Goal: Transaction & Acquisition: Purchase product/service

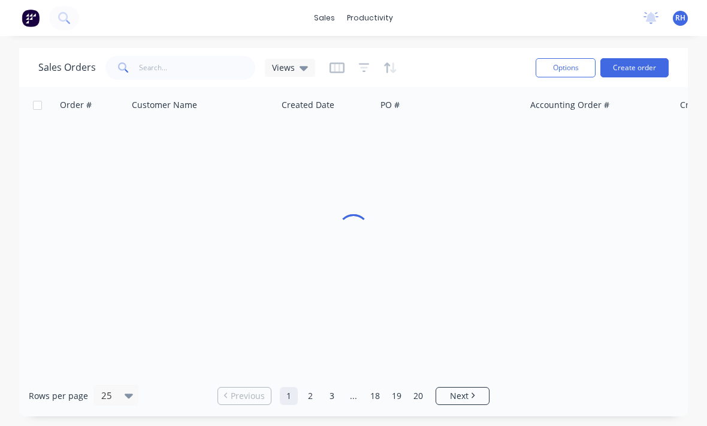
scroll to position [16, 0]
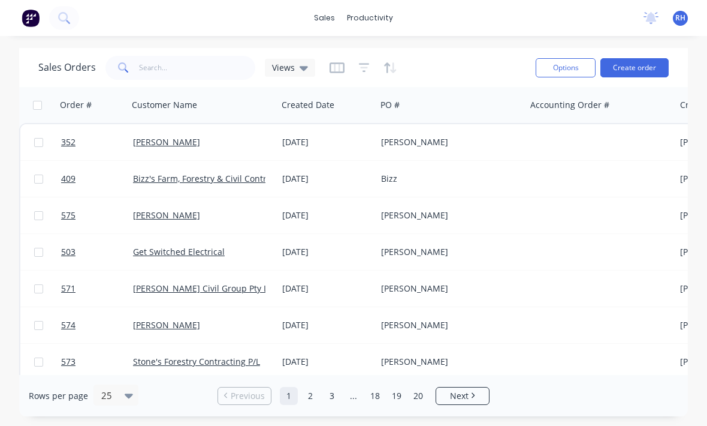
click at [661, 58] on button "Create order" at bounding box center [635, 67] width 68 height 19
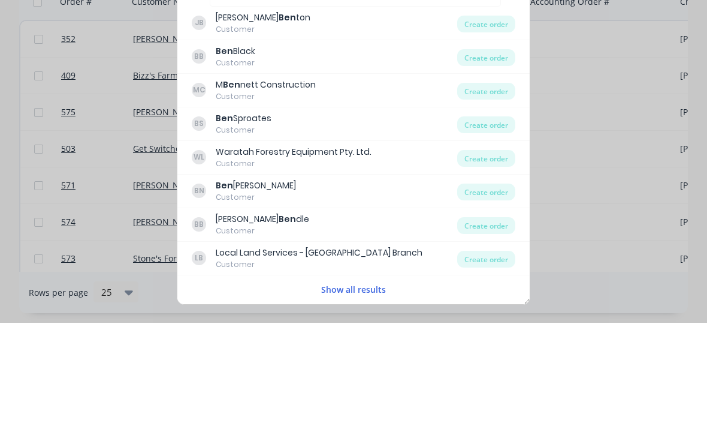
scroll to position [0, 0]
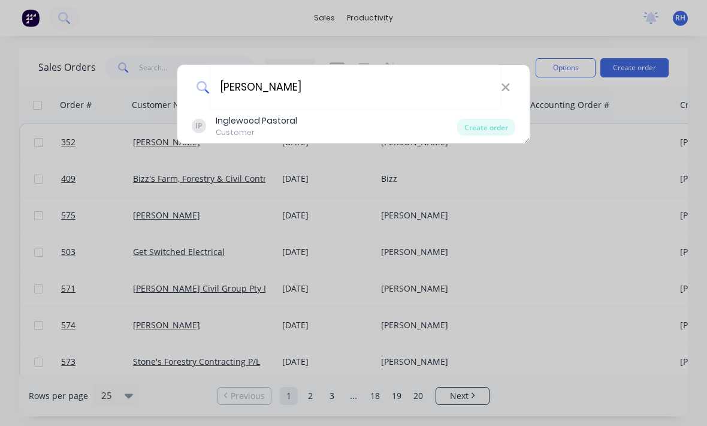
type input "[PERSON_NAME]"
click at [335, 115] on div "IP Inglewood Pastoral Customer" at bounding box center [325, 126] width 266 height 23
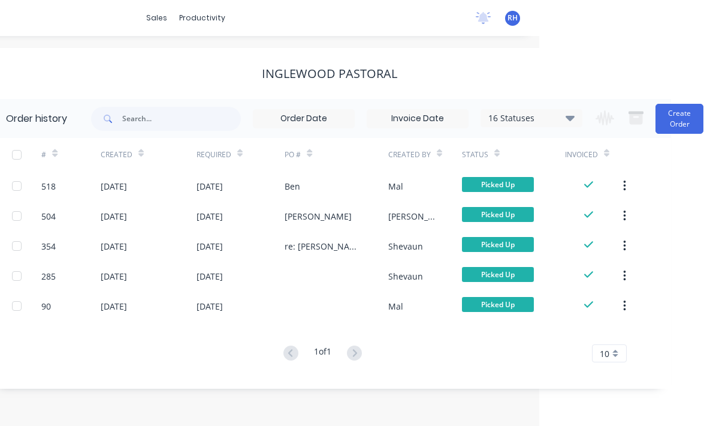
scroll to position [0, 182]
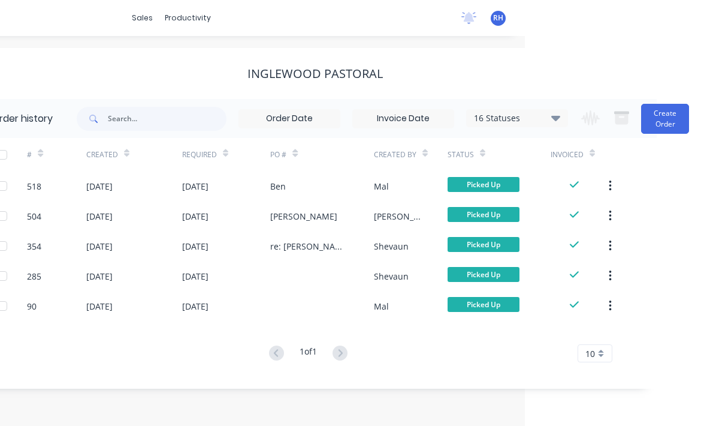
click at [674, 116] on button "Create Order" at bounding box center [665, 119] width 48 height 30
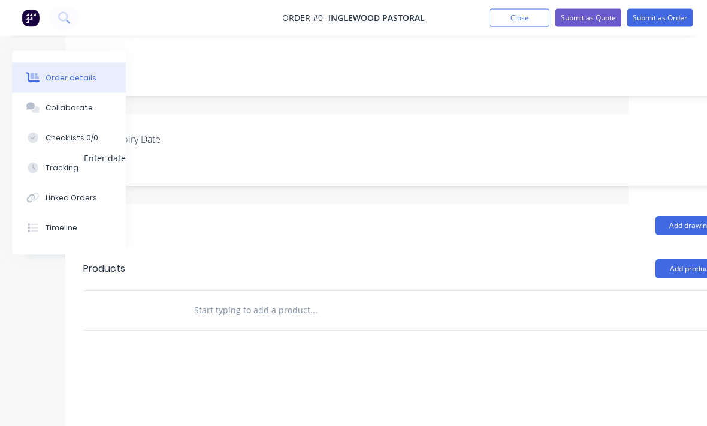
scroll to position [272, 126]
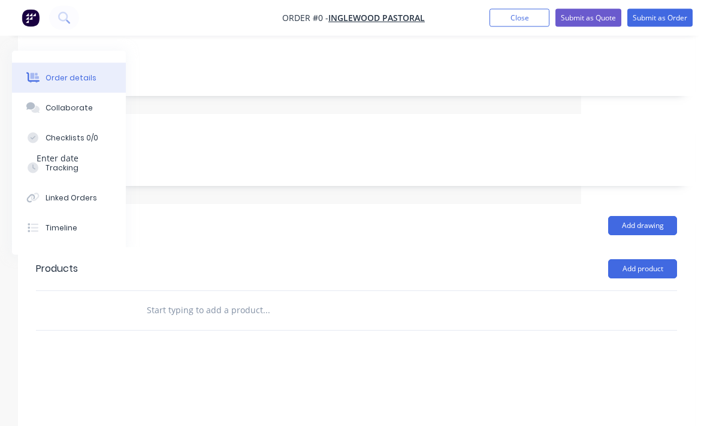
click at [661, 260] on button "Add product" at bounding box center [643, 269] width 69 height 19
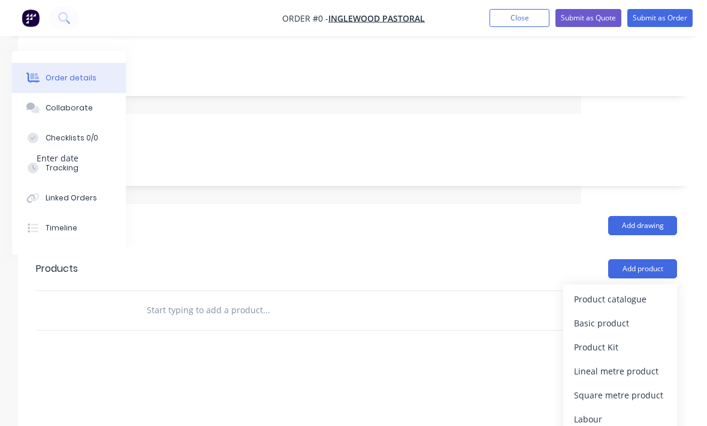
click at [633, 290] on div "Product catalogue" at bounding box center [620, 298] width 92 height 17
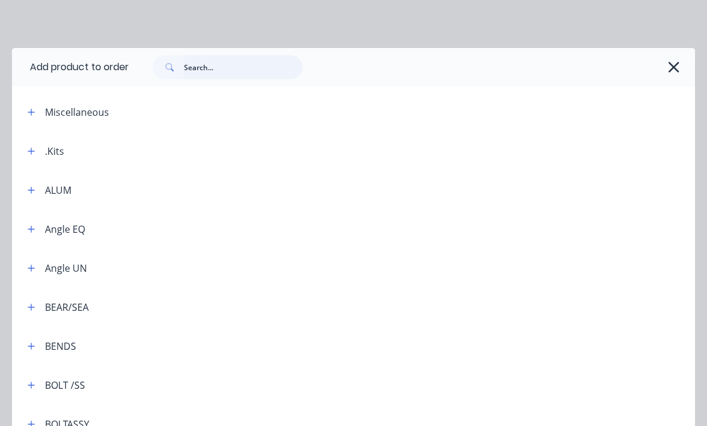
click at [209, 59] on input "text" at bounding box center [243, 67] width 119 height 24
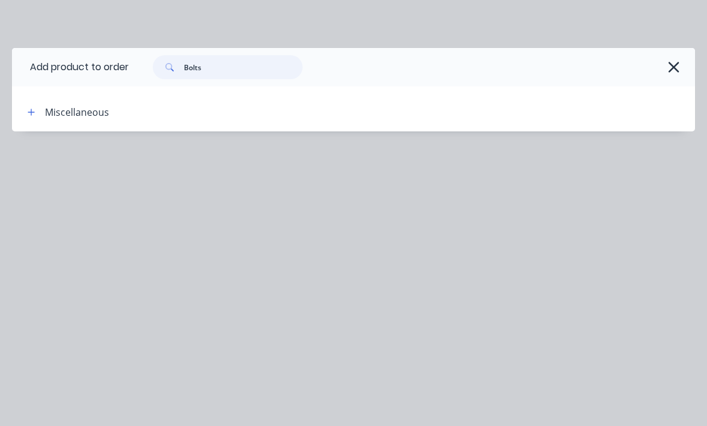
type input "Bolt"
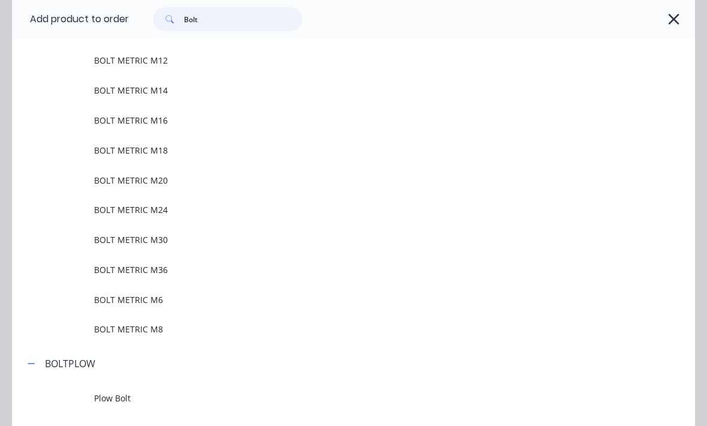
scroll to position [590, 0]
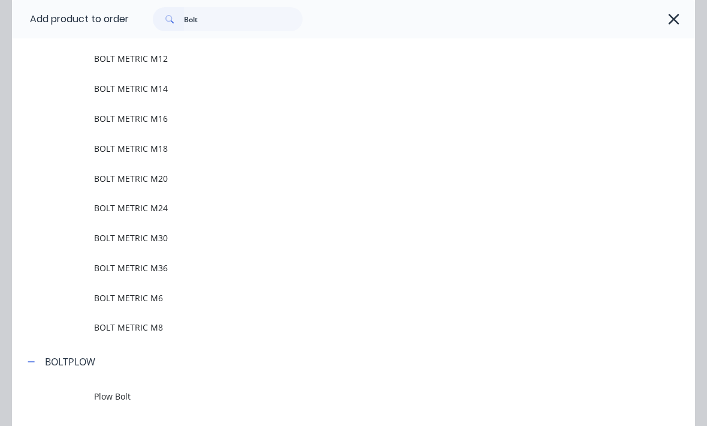
click at [112, 56] on span "BOLT METRIC M12" at bounding box center [334, 58] width 481 height 13
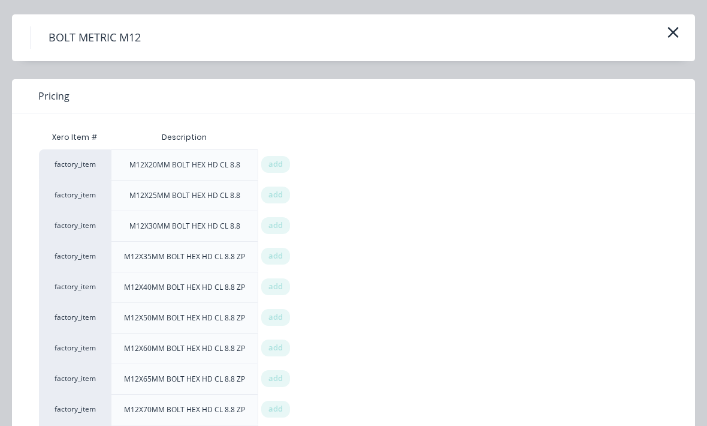
scroll to position [40, 0]
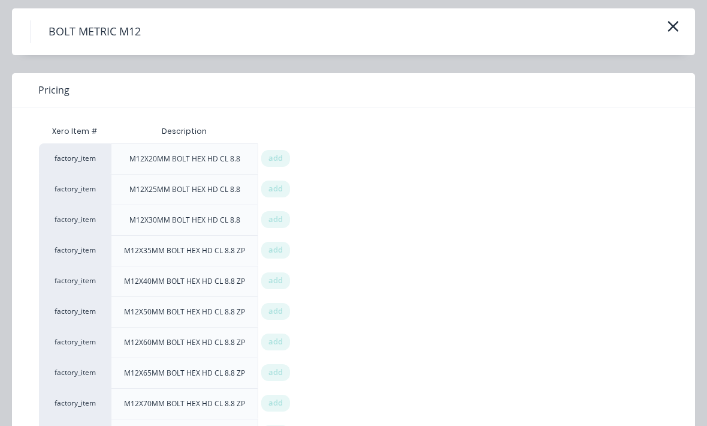
click at [277, 311] on span "add" at bounding box center [276, 311] width 14 height 12
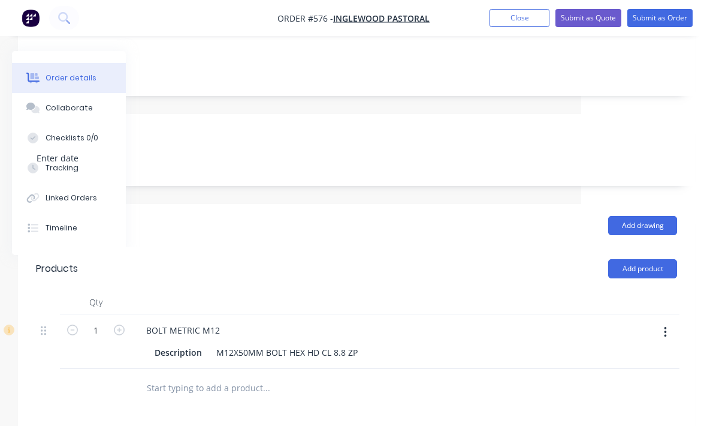
click at [123, 324] on icon "button" at bounding box center [119, 329] width 11 height 11
type input "2"
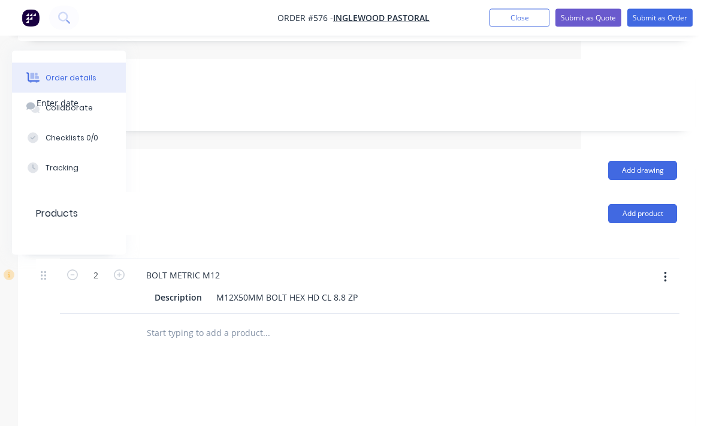
scroll to position [330, 126]
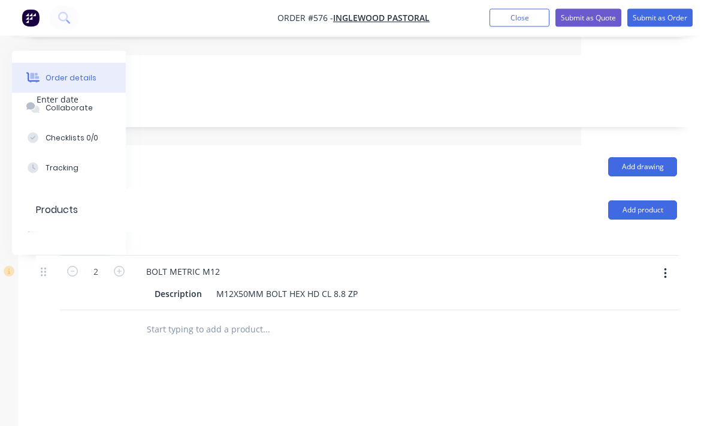
click at [638, 201] on button "Add product" at bounding box center [643, 210] width 69 height 19
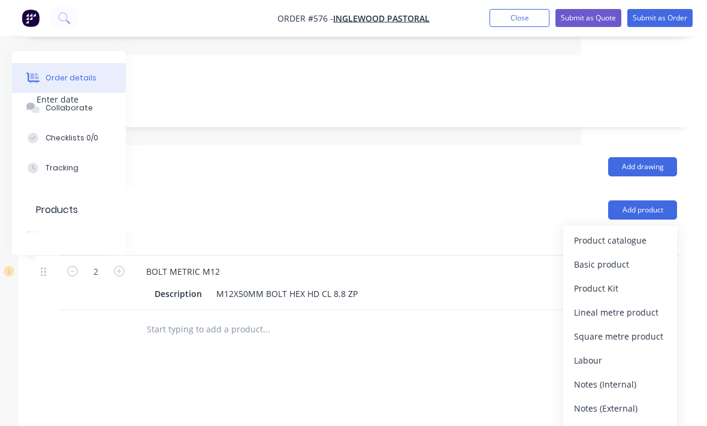
click at [633, 231] on div "Product catalogue" at bounding box center [620, 239] width 92 height 17
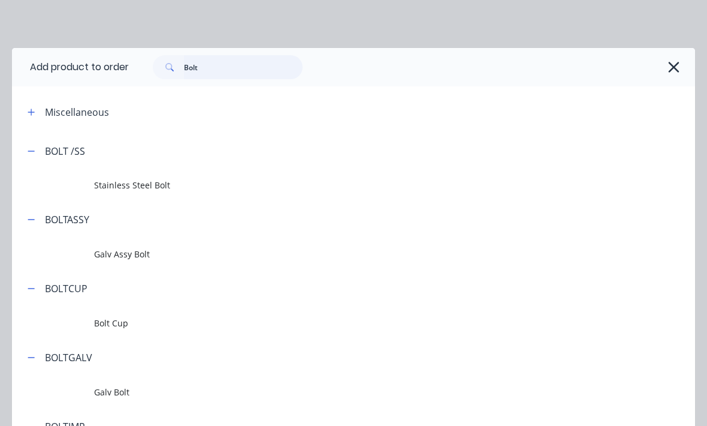
click at [214, 67] on input "Bolt" at bounding box center [243, 67] width 119 height 24
type input "B"
type input "Nut"
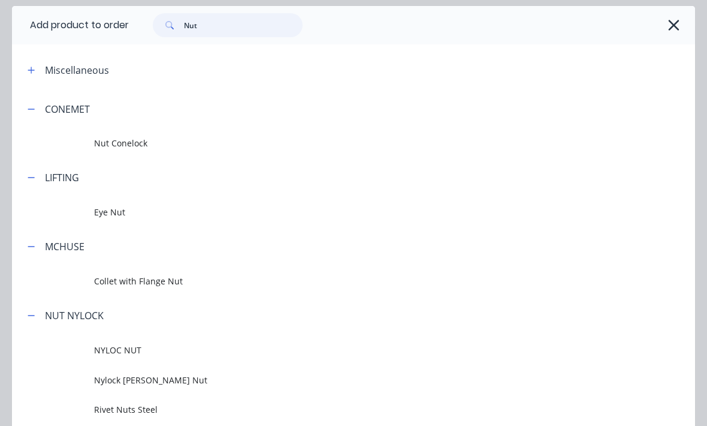
scroll to position [43, 0]
click at [103, 143] on span "Nut Conelock" at bounding box center [334, 141] width 481 height 13
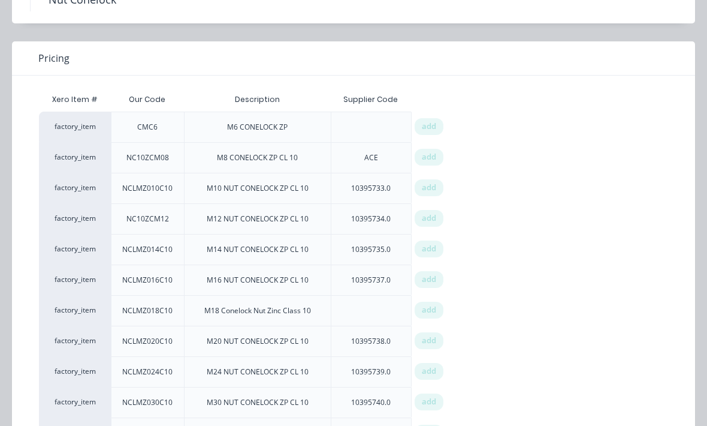
scroll to position [73, 0]
click at [426, 221] on span "add" at bounding box center [429, 217] width 14 height 12
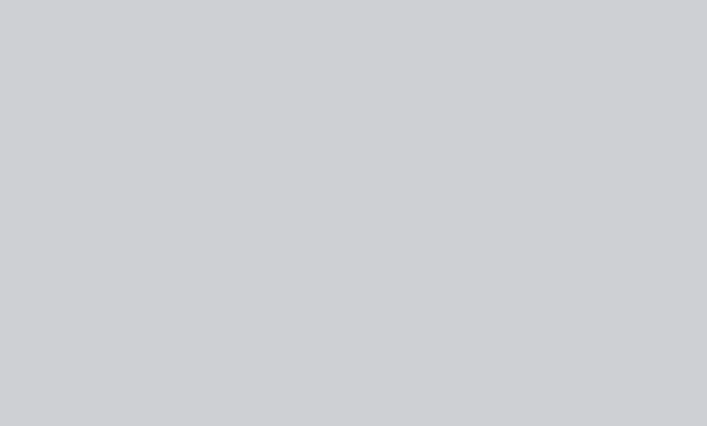
scroll to position [0, 0]
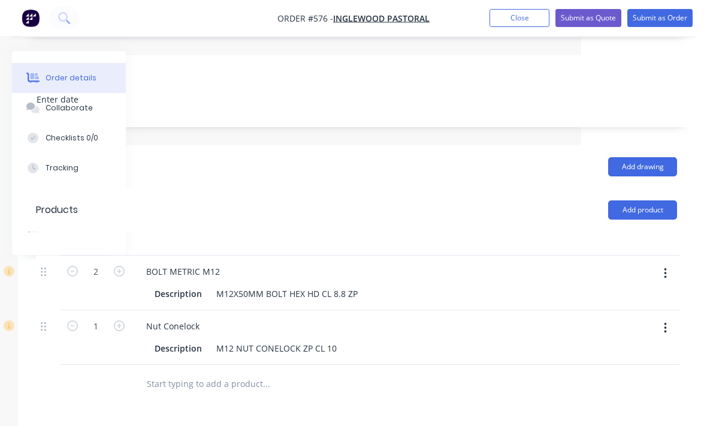
click at [117, 320] on icon "button" at bounding box center [119, 325] width 11 height 11
type input "2"
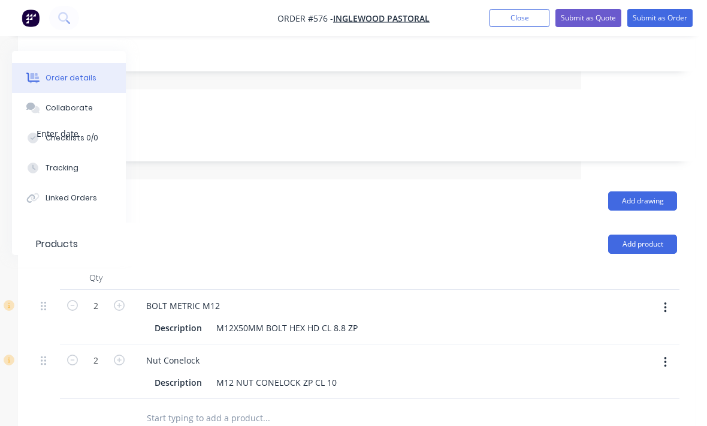
scroll to position [298, 126]
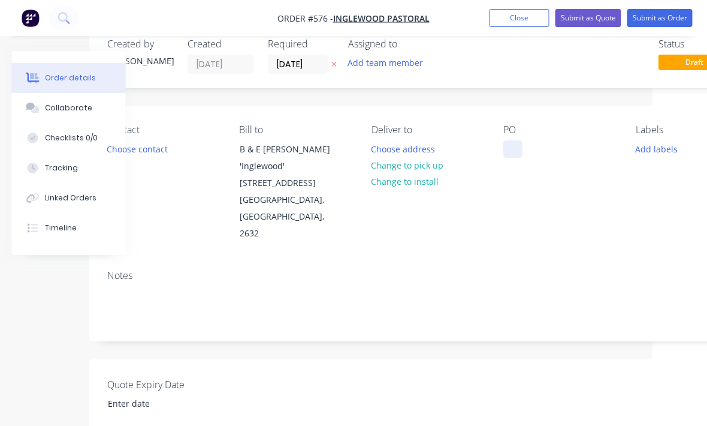
click at [508, 156] on div at bounding box center [513, 148] width 19 height 17
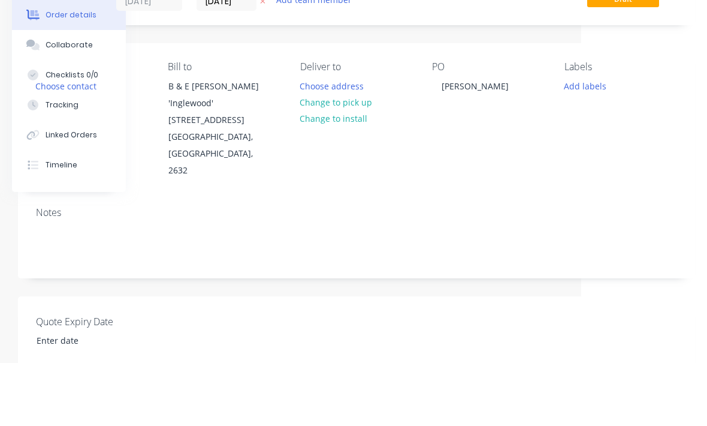
click at [567, 142] on div "Labels Add labels" at bounding box center [621, 183] width 113 height 118
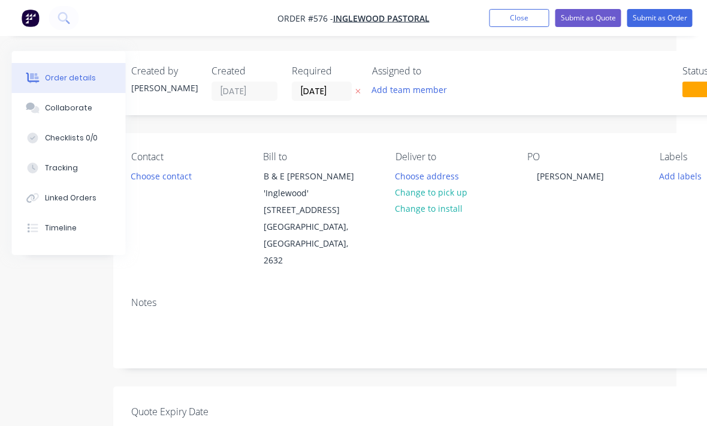
scroll to position [0, 31]
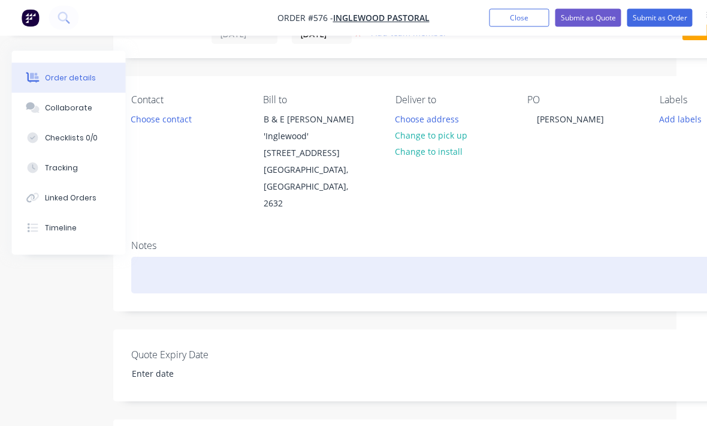
click at [513, 265] on div at bounding box center [452, 275] width 641 height 37
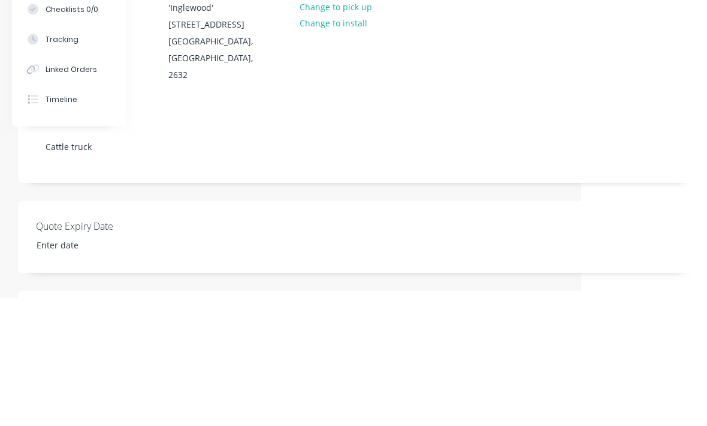
click at [543, 330] on div "Quote Expiry Date" at bounding box center [356, 366] width 677 height 72
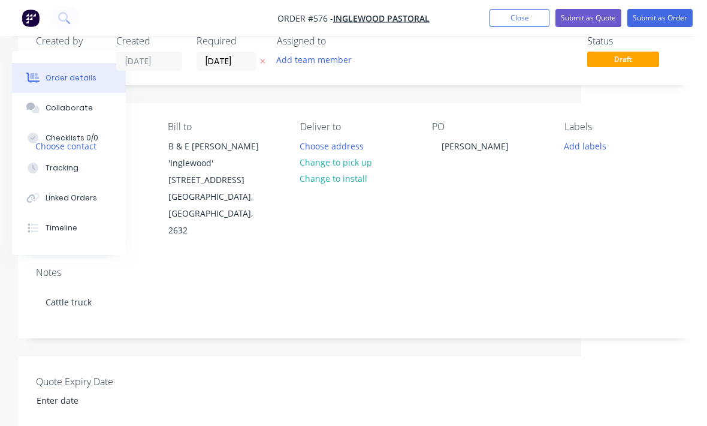
scroll to position [29, 126]
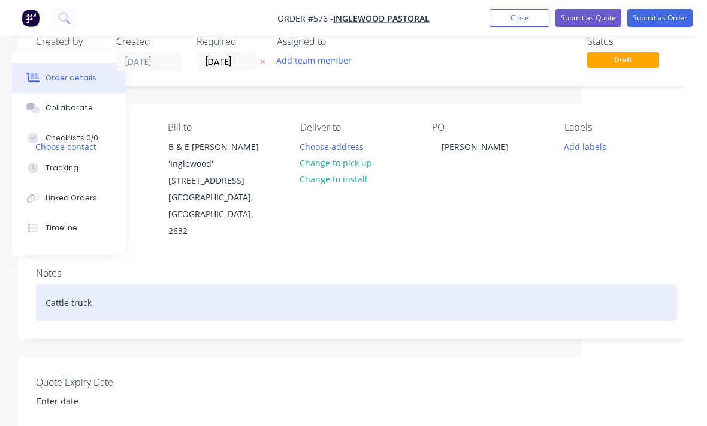
click at [95, 284] on div "Cattle truck" at bounding box center [356, 302] width 641 height 37
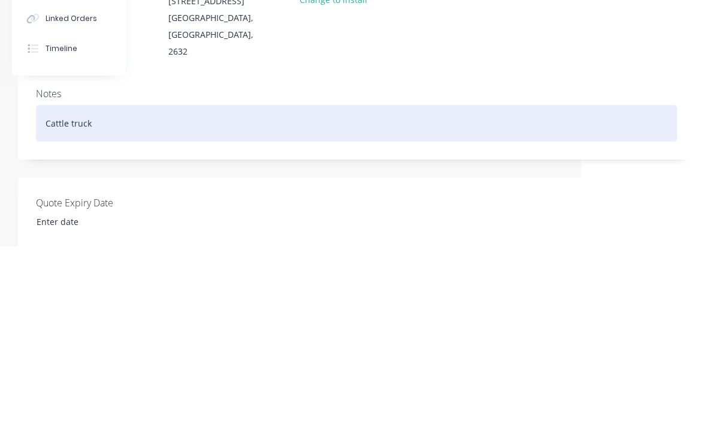
click at [62, 284] on div "Cattle truck" at bounding box center [356, 302] width 641 height 37
click at [73, 284] on div "Cattle truck" at bounding box center [356, 302] width 641 height 37
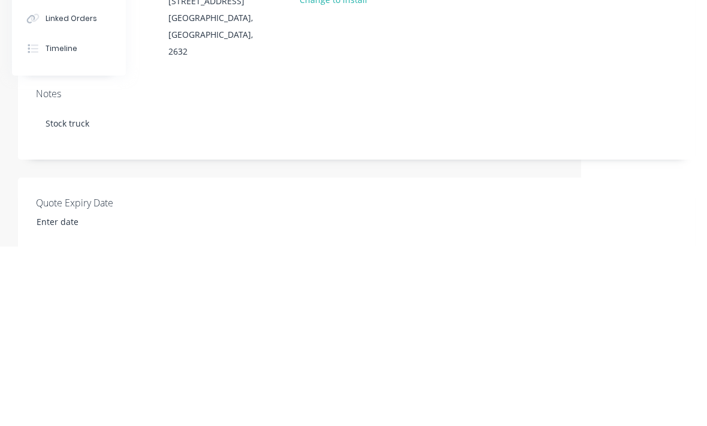
click at [525, 357] on div "Quote Expiry Date" at bounding box center [356, 393] width 677 height 72
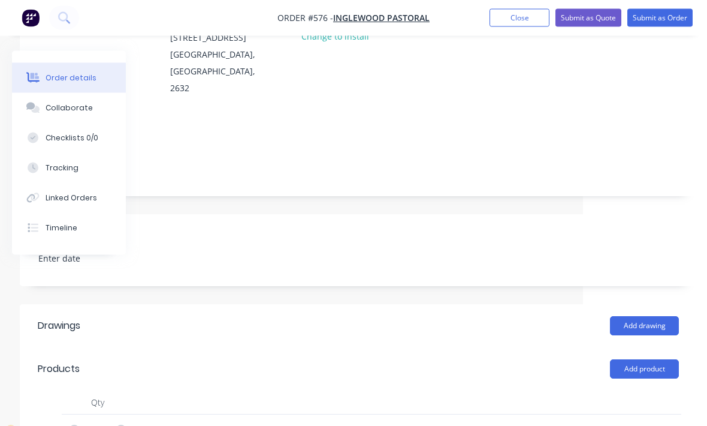
click at [668, 10] on button "Submit as Order" at bounding box center [660, 18] width 65 height 18
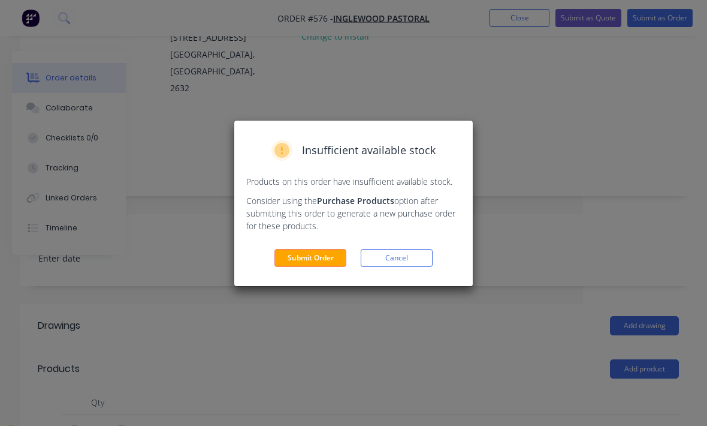
click at [316, 264] on button "Submit Order" at bounding box center [311, 258] width 72 height 18
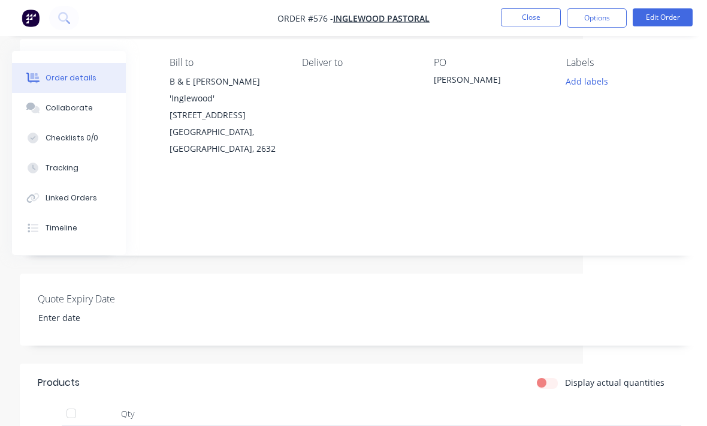
scroll to position [0, 124]
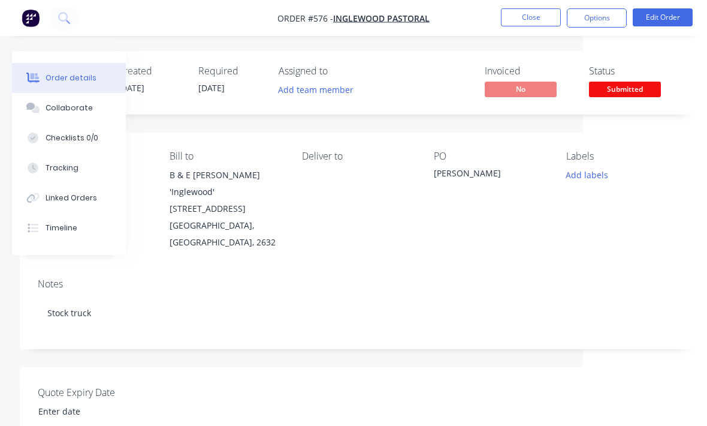
click at [50, 161] on button "Tracking" at bounding box center [69, 168] width 114 height 30
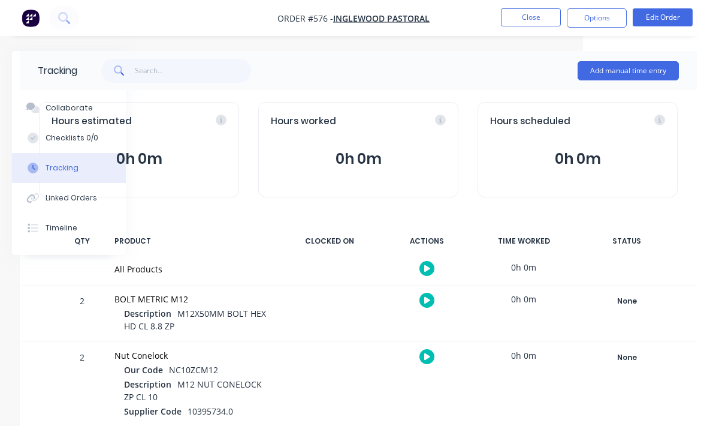
click at [625, 72] on button "Add manual time entry" at bounding box center [628, 70] width 101 height 19
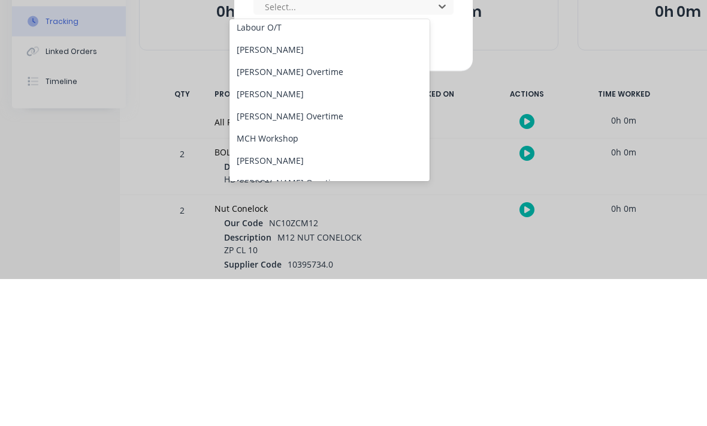
scroll to position [98, 0]
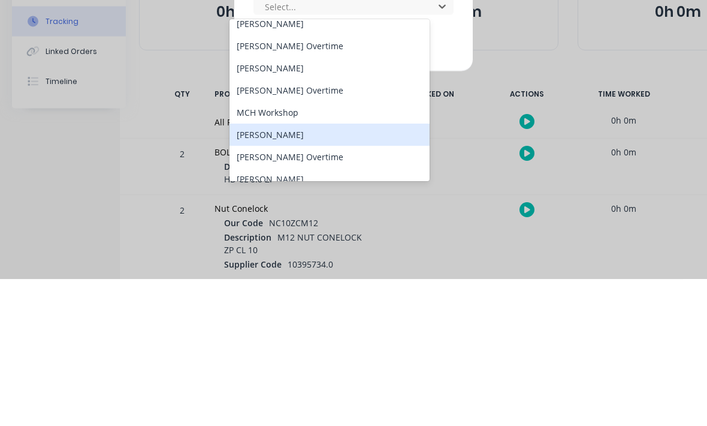
click at [327, 270] on div "[PERSON_NAME]" at bounding box center [330, 281] width 200 height 22
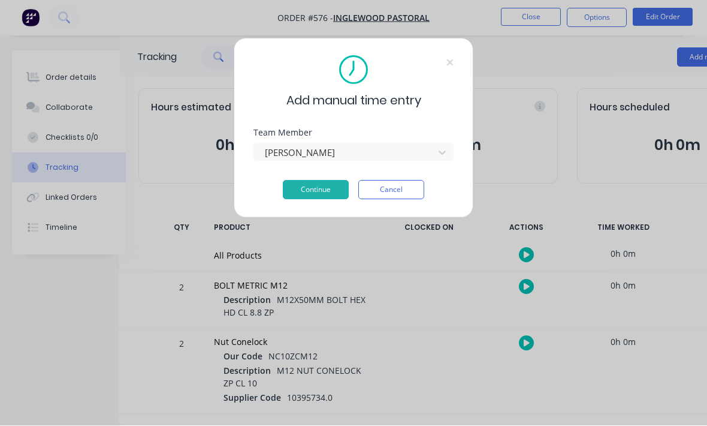
click at [328, 192] on button "Continue" at bounding box center [316, 189] width 66 height 19
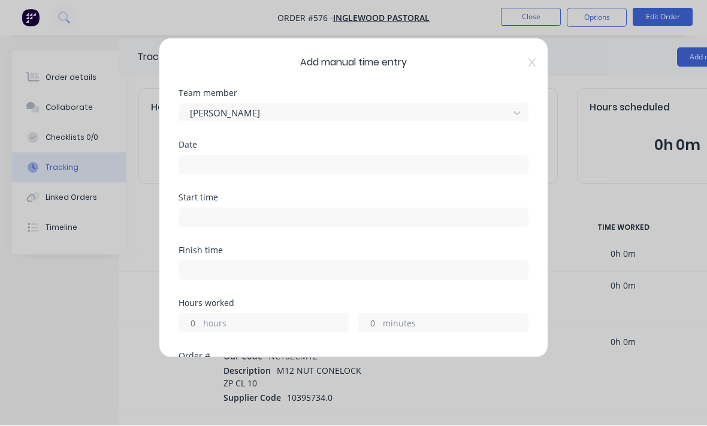
click at [340, 167] on input at bounding box center [353, 165] width 349 height 18
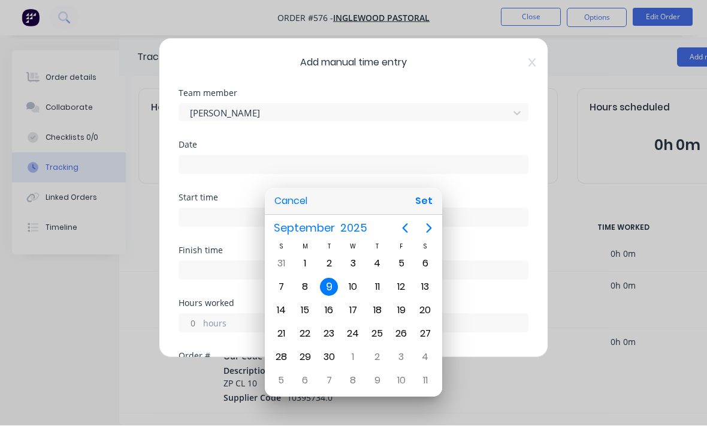
click at [431, 206] on button "Set" at bounding box center [424, 202] width 27 height 22
type input "[DATE]"
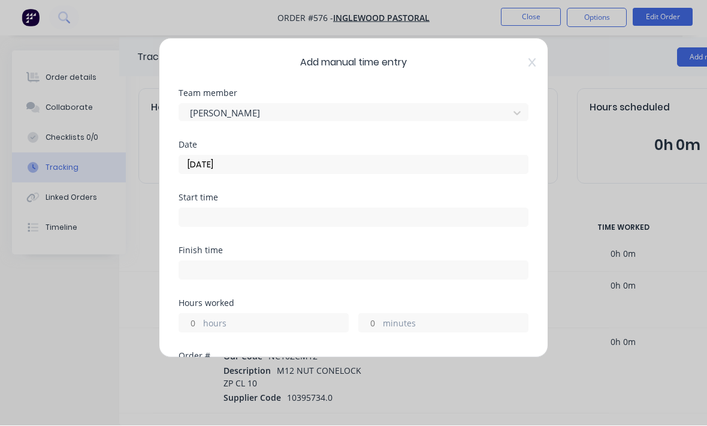
click at [370, 223] on input at bounding box center [353, 218] width 349 height 18
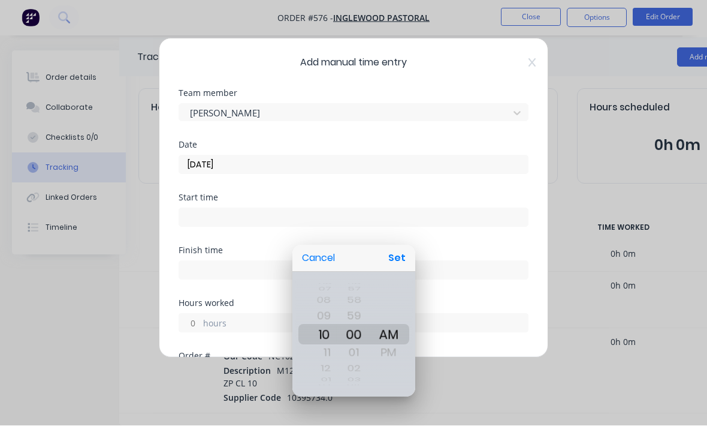
click at [402, 259] on button "Set" at bounding box center [397, 259] width 27 height 22
type input "10:00 AM"
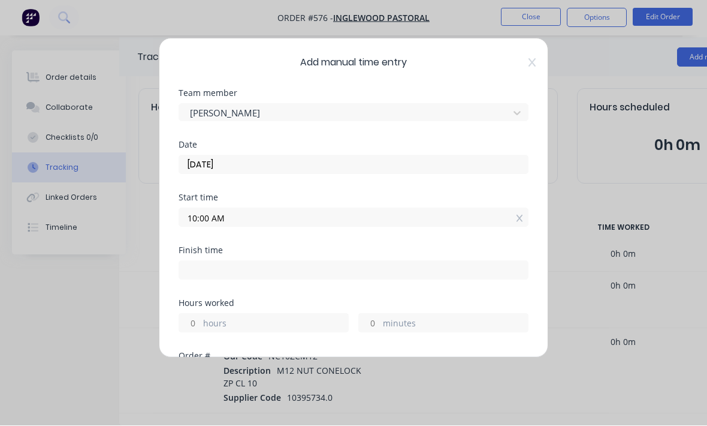
click at [340, 273] on input at bounding box center [353, 270] width 349 height 18
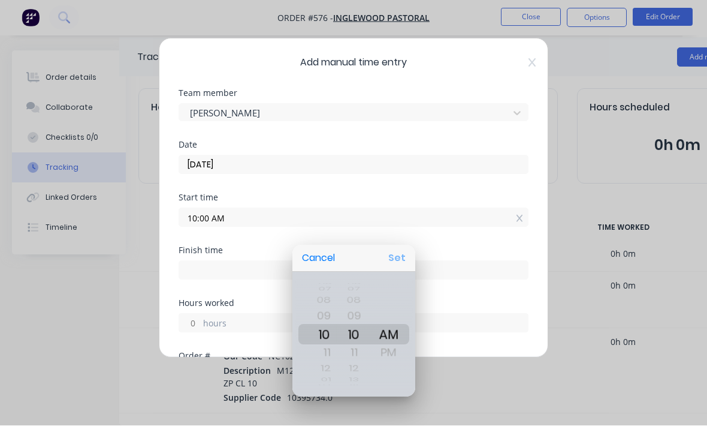
click at [399, 255] on button "Set" at bounding box center [397, 259] width 27 height 22
type input "10:10 AM"
type input "0"
type input "10"
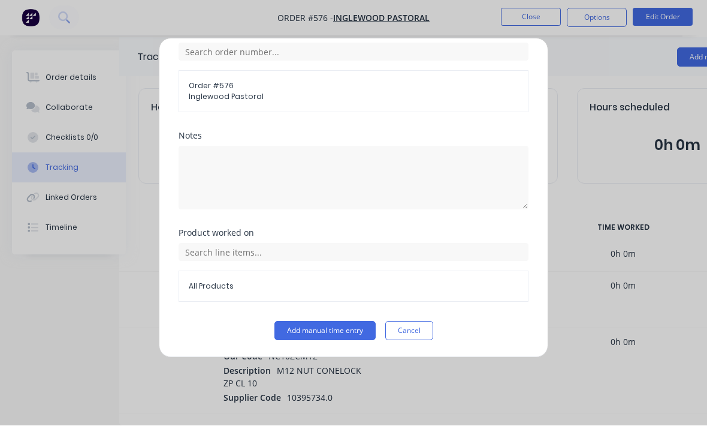
scroll to position [323, 0]
click at [342, 330] on button "Add manual time entry" at bounding box center [325, 330] width 101 height 19
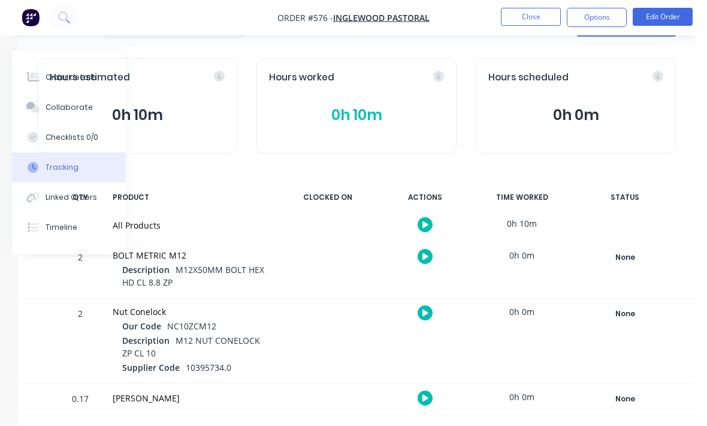
scroll to position [0, 126]
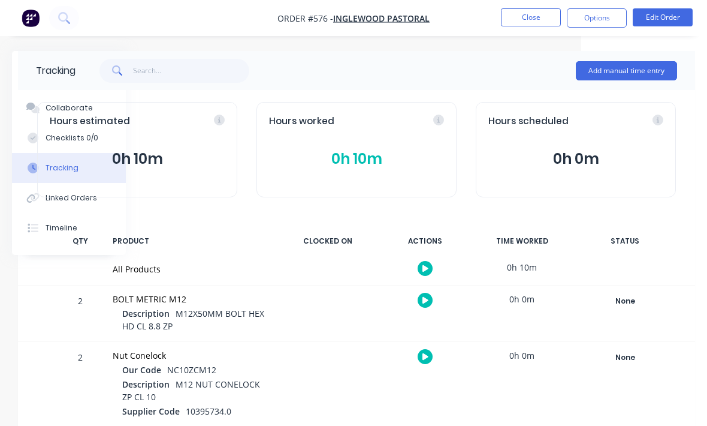
click at [36, 17] on img "button" at bounding box center [31, 18] width 18 height 18
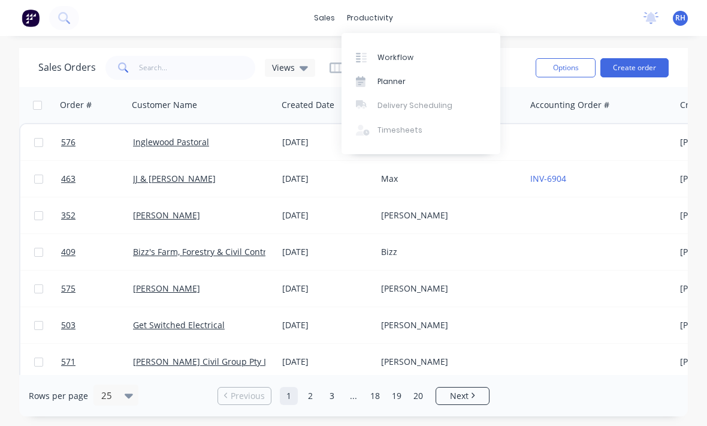
click at [413, 73] on link "Planner" at bounding box center [421, 82] width 159 height 24
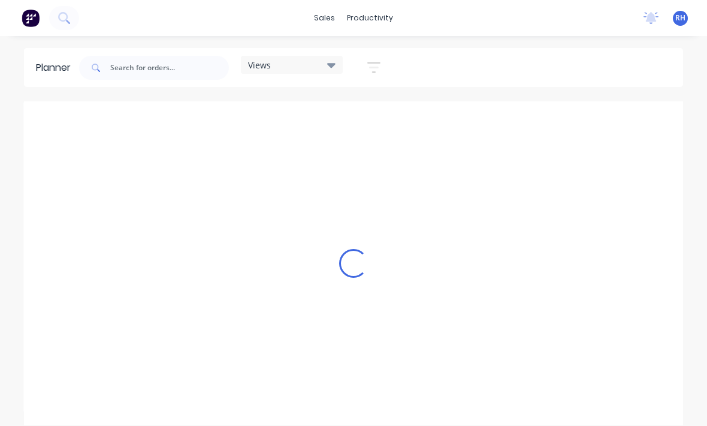
scroll to position [0, 2111]
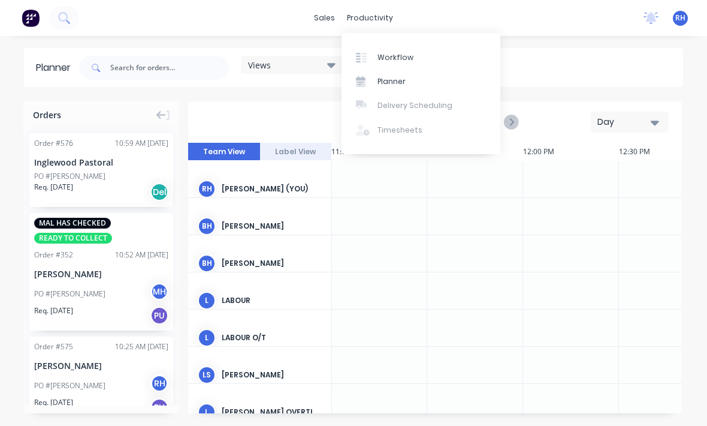
click at [405, 64] on link "Workflow" at bounding box center [421, 57] width 159 height 24
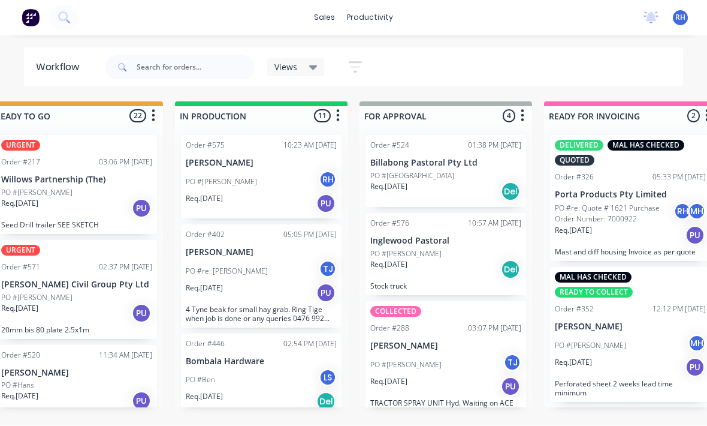
scroll to position [375, 0]
click at [477, 260] on div "Req. [DATE] Del" at bounding box center [446, 270] width 151 height 20
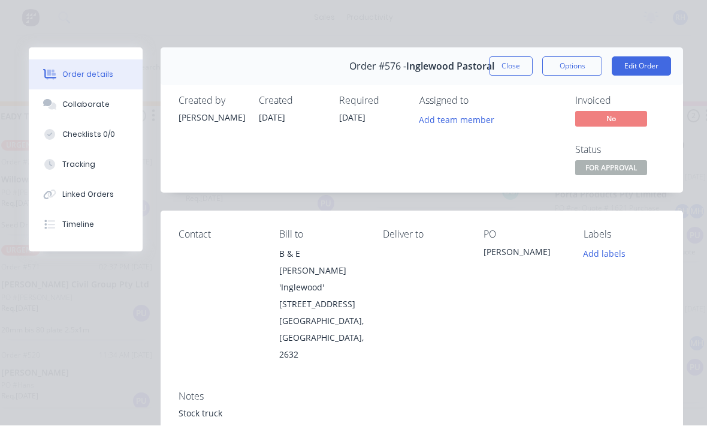
click at [604, 251] on button "Add labels" at bounding box center [604, 254] width 55 height 16
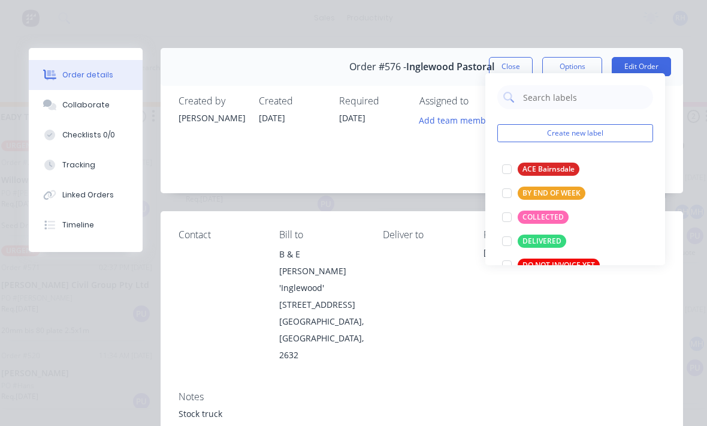
scroll to position [22, 589]
click at [502, 204] on div at bounding box center [507, 216] width 24 height 24
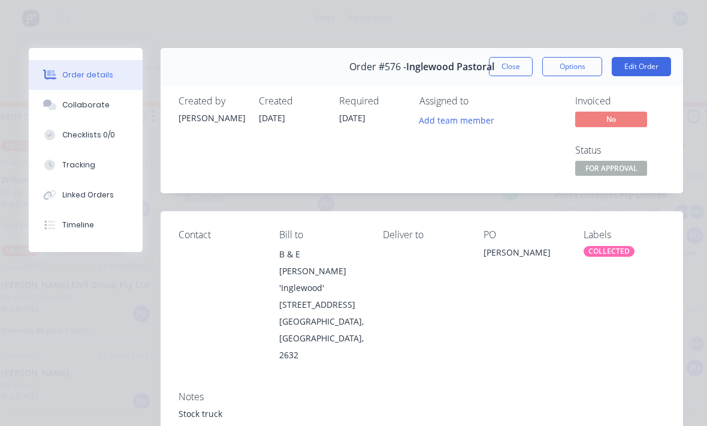
click at [530, 327] on div "PO [PERSON_NAME]" at bounding box center [525, 296] width 82 height 134
click at [514, 69] on button "Close" at bounding box center [511, 66] width 44 height 19
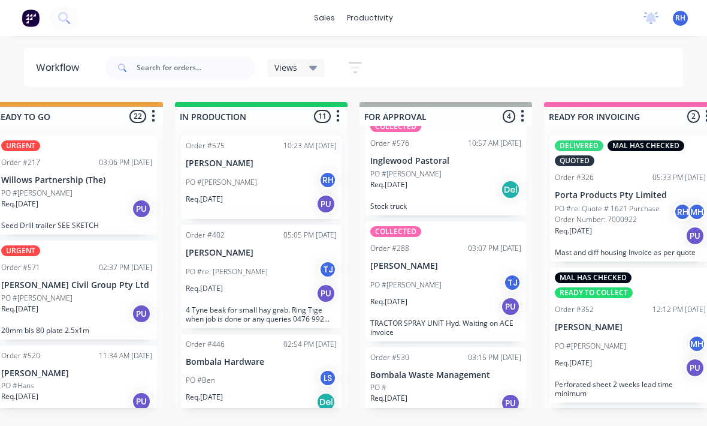
scroll to position [96, 0]
click at [253, 197] on div "Req. [DATE] PU" at bounding box center [261, 204] width 151 height 20
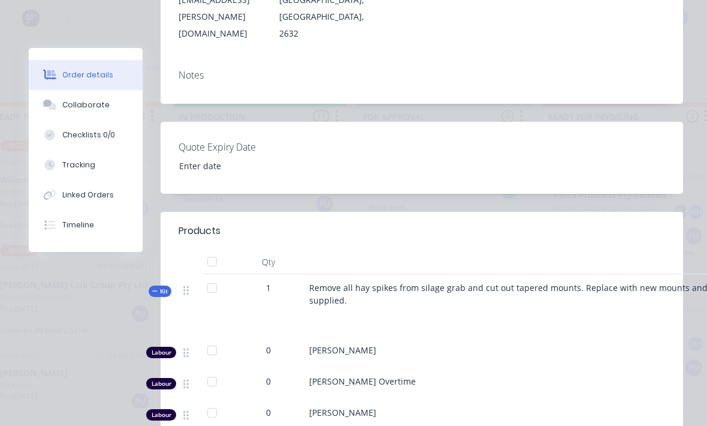
scroll to position [0, 586]
